Goal: Transaction & Acquisition: Purchase product/service

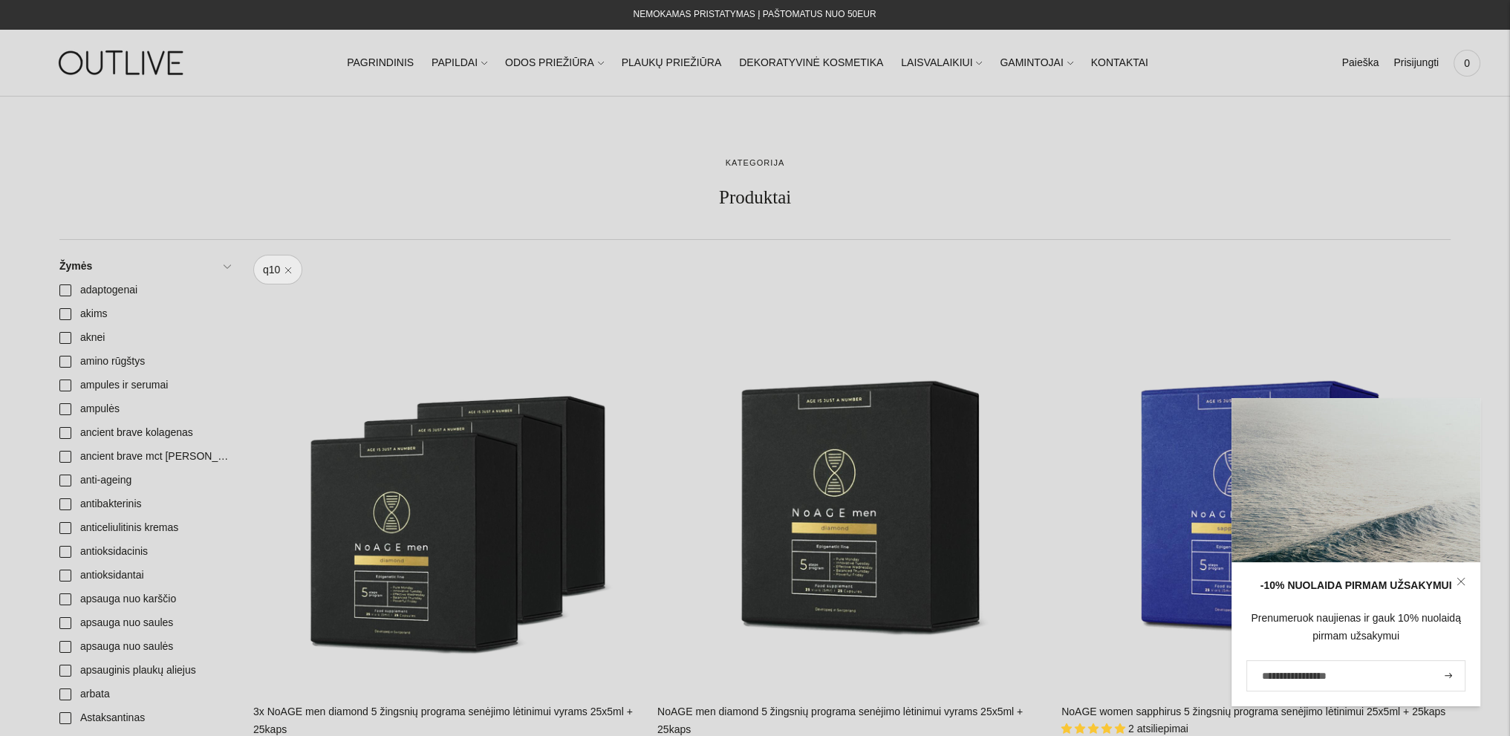
click at [178, 56] on img at bounding box center [123, 62] width 186 height 51
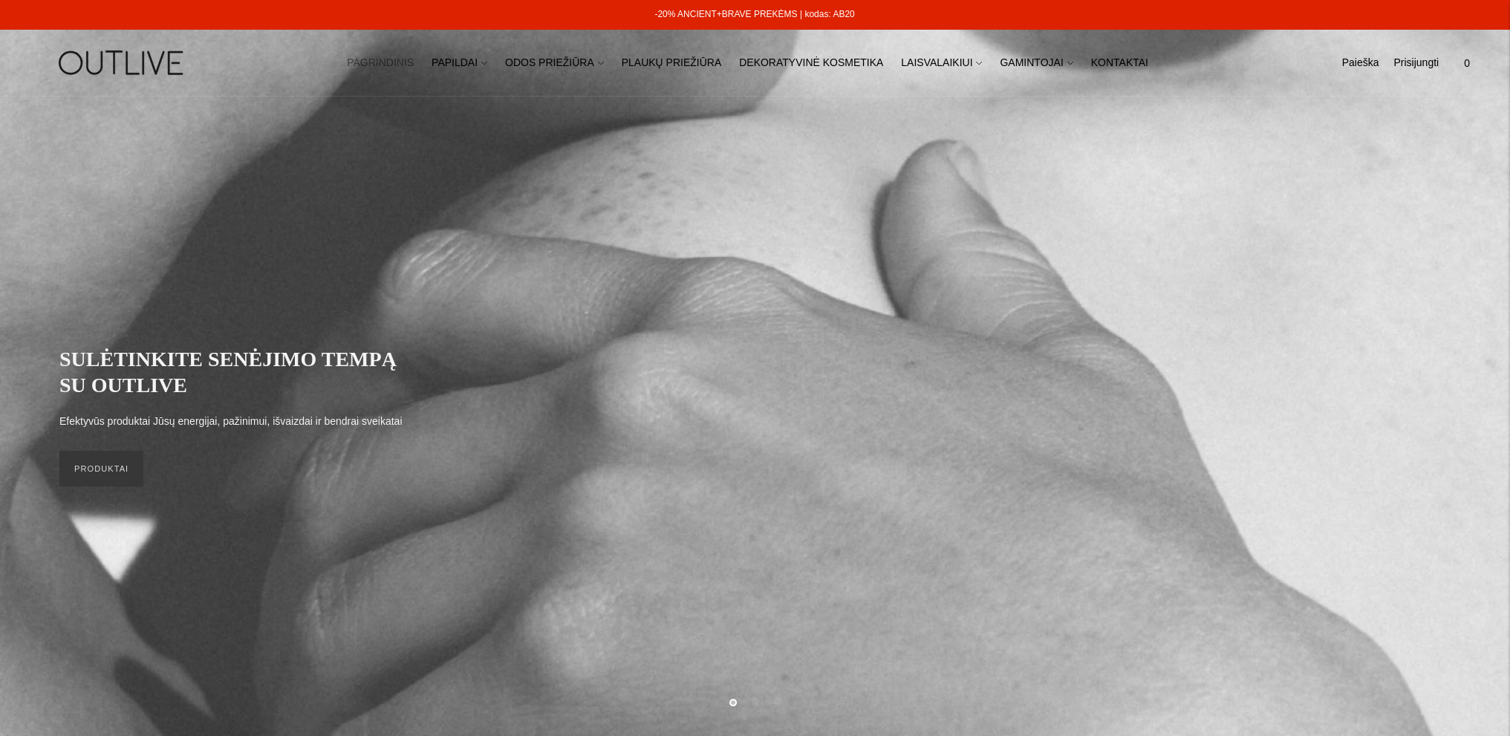
click at [407, 64] on link "PAGRINDINIS" at bounding box center [380, 63] width 67 height 33
click at [487, 56] on link "PAPILDAI" at bounding box center [460, 63] width 56 height 33
click at [1370, 62] on link "Paieška" at bounding box center [1360, 63] width 37 height 33
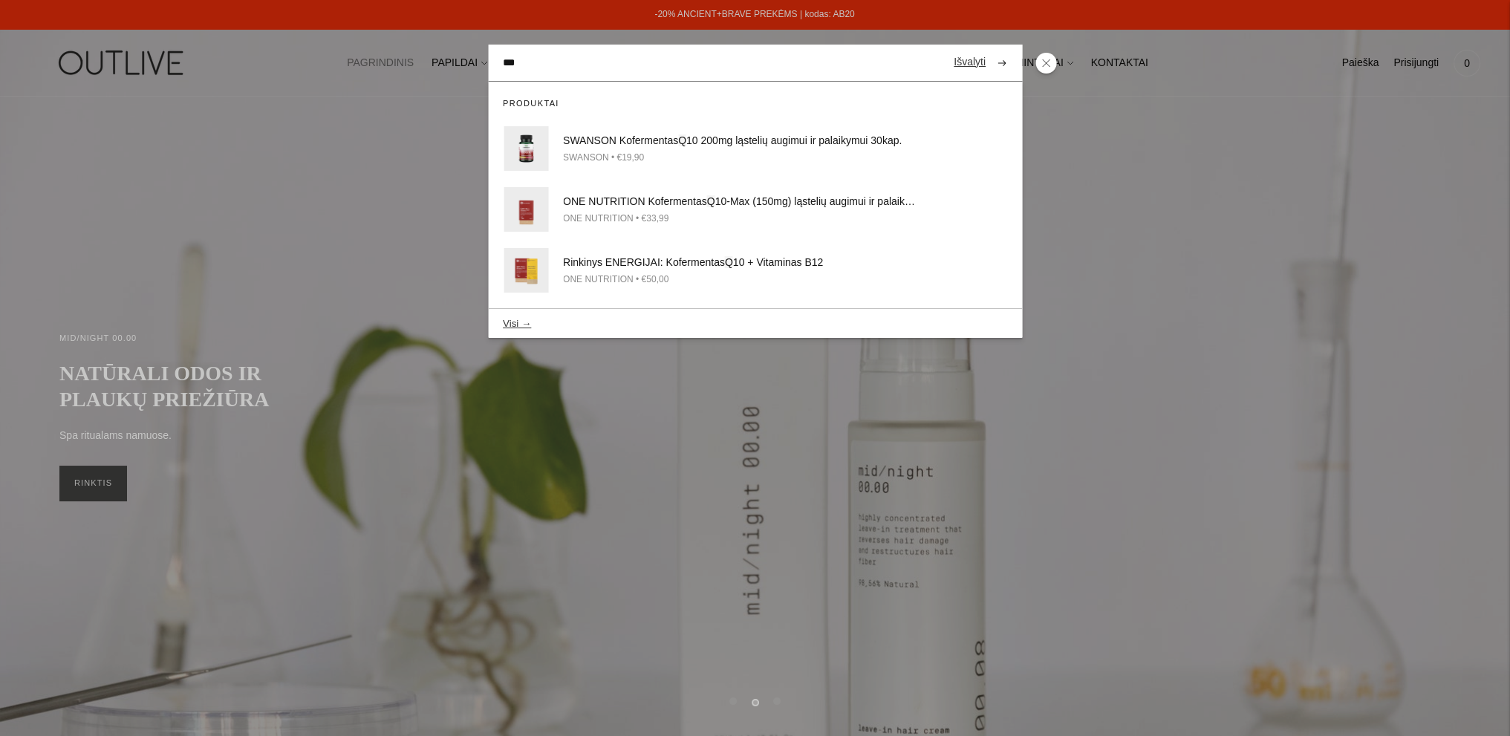
type input "***"
click at [989, 48] on button "submit" at bounding box center [1002, 62] width 26 height 29
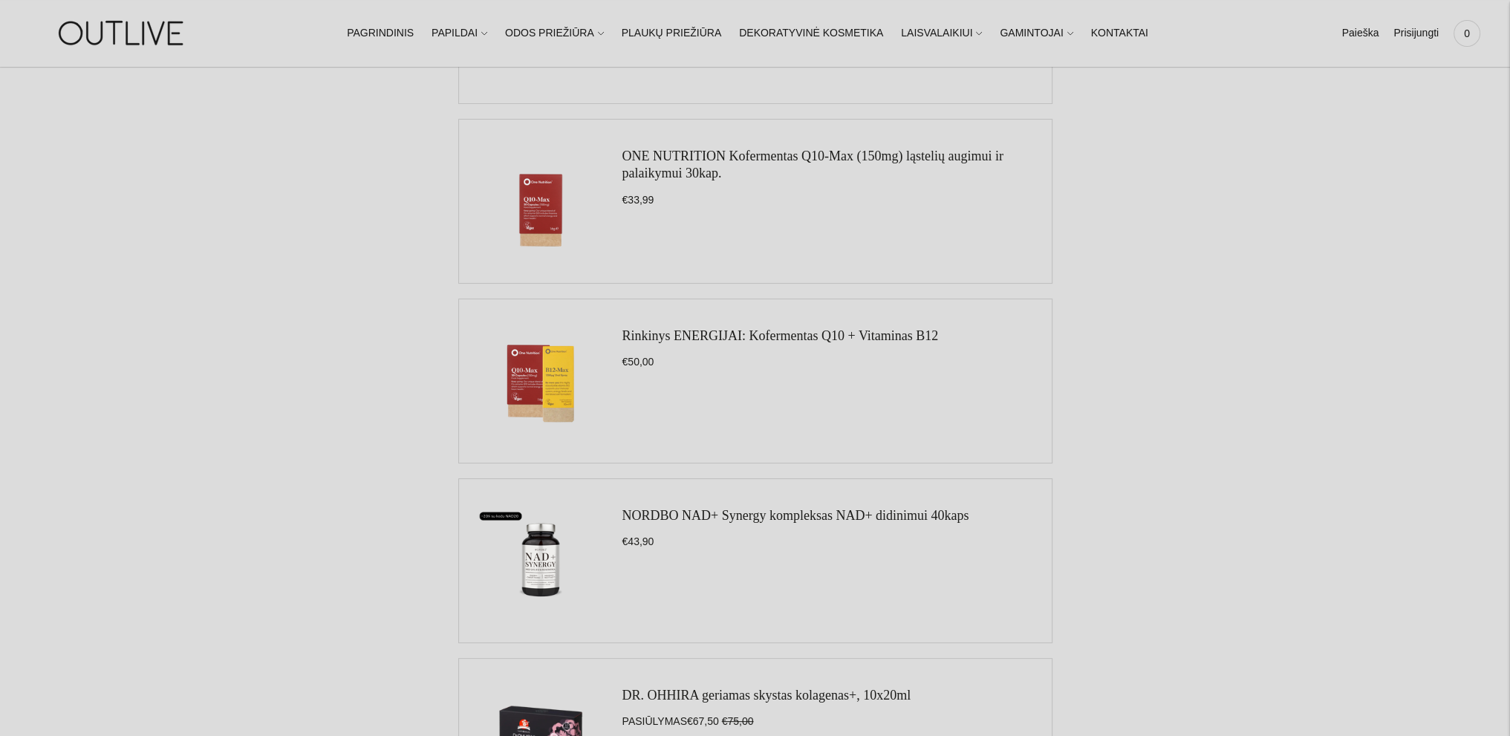
scroll to position [223, 0]
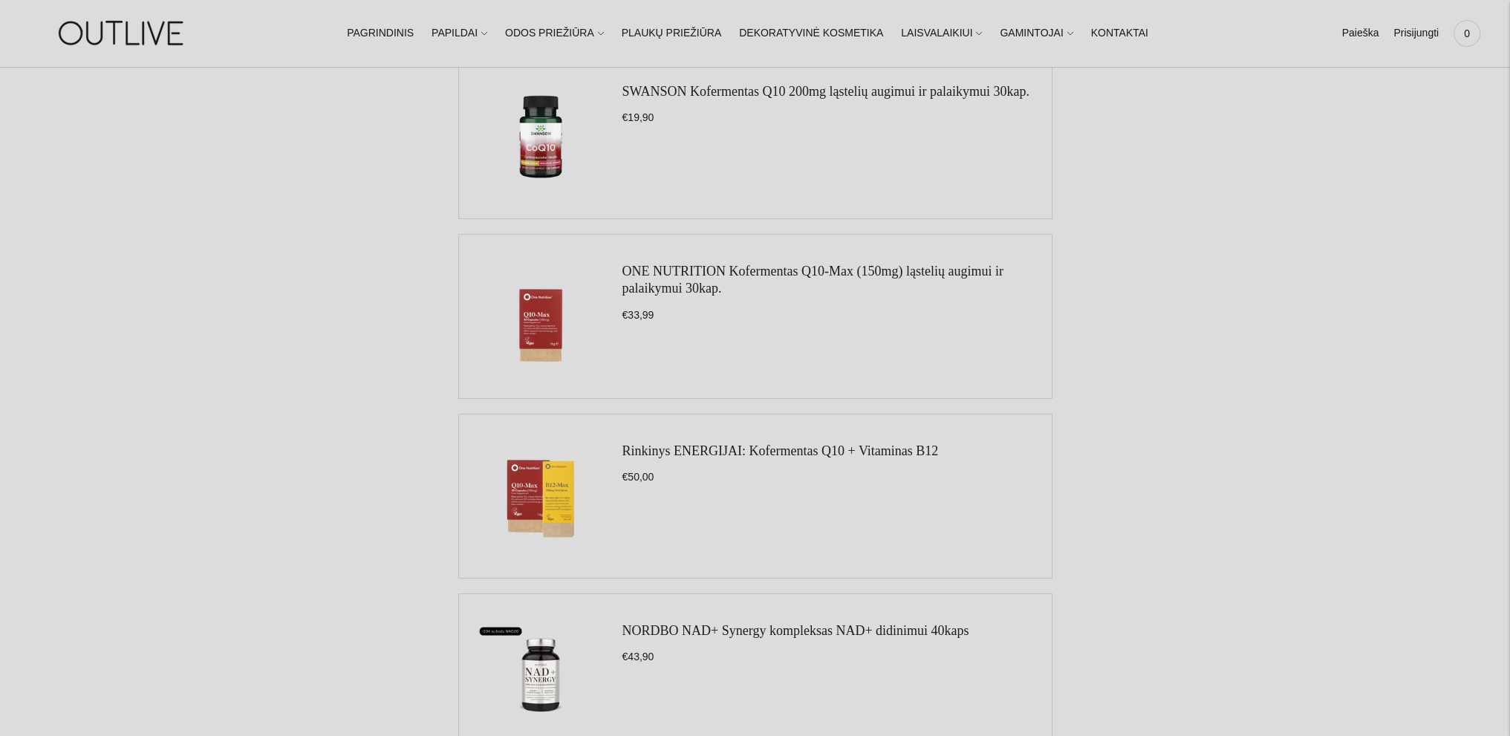
click at [713, 276] on link "ONE NUTRITION Kofermentas Q10-Max (150mg) ląstelių augimui ir palaikymui 30kap." at bounding box center [813, 280] width 381 height 32
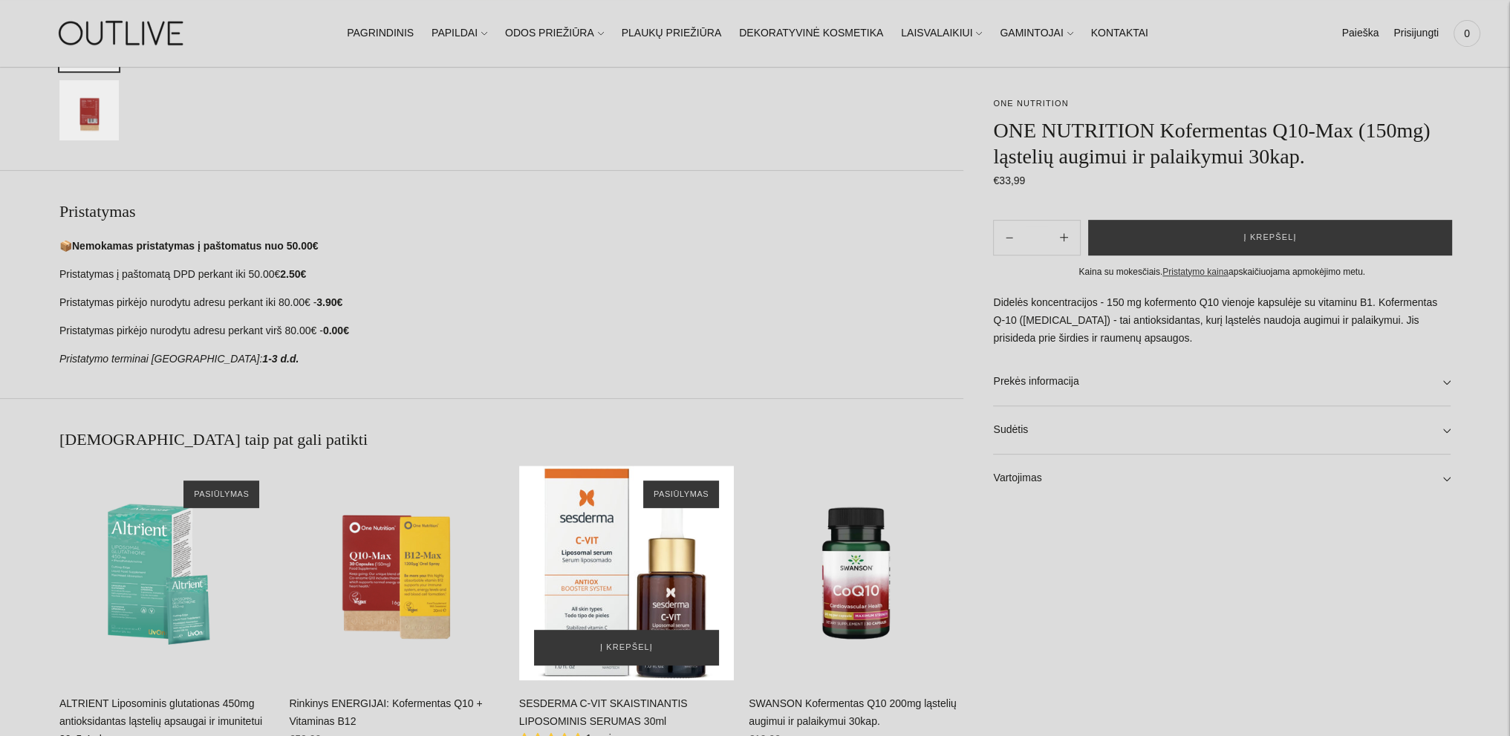
scroll to position [966, 0]
